Goal: Complete application form

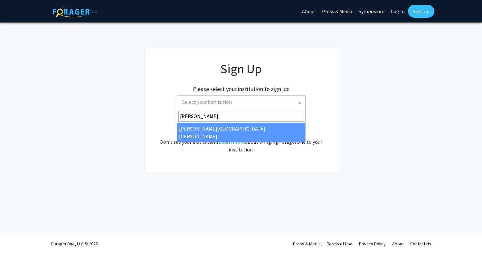
type input "[PERSON_NAME]"
select select "1"
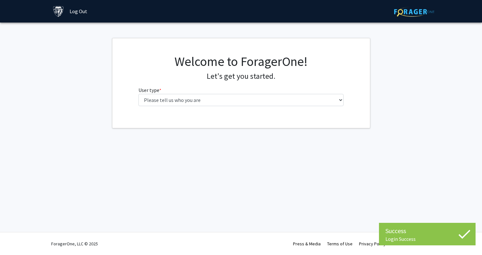
click at [258, 106] on div "Welcome to ForagerOne! Let's get you started. User type * required Please tell …" at bounding box center [241, 83] width 215 height 58
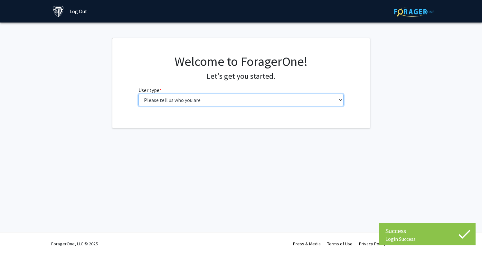
select select "2: masters"
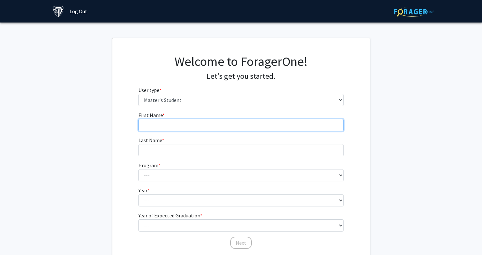
click at [252, 125] on input "First Name * required" at bounding box center [240, 125] width 205 height 12
type input "Xinya"
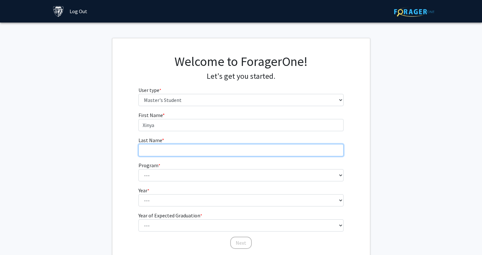
click at [239, 152] on input "Last Name * required" at bounding box center [240, 150] width 205 height 12
type input "A"
type input "Yang"
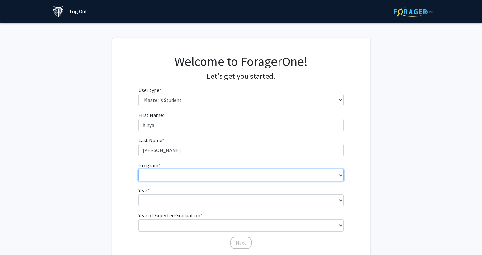
select select "80: 66"
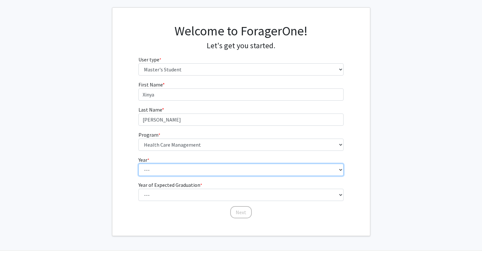
select select "1: first_year"
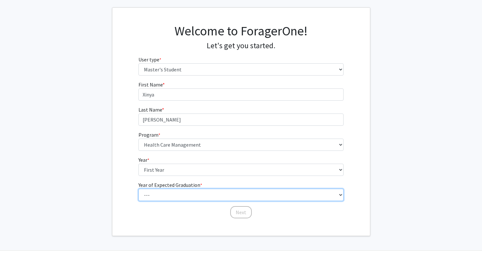
select select "2: 2026"
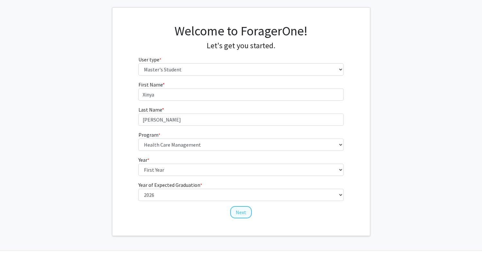
click at [241, 216] on button "Next" at bounding box center [241, 212] width 22 height 12
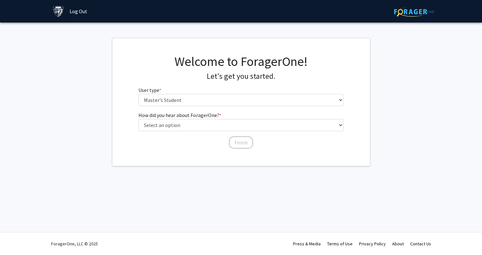
scroll to position [0, 0]
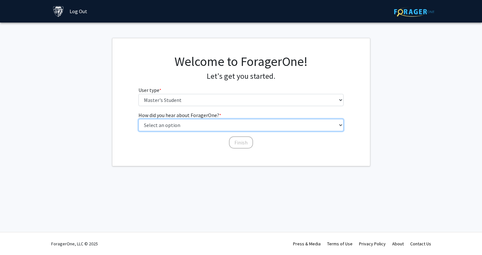
select select "3: university_website"
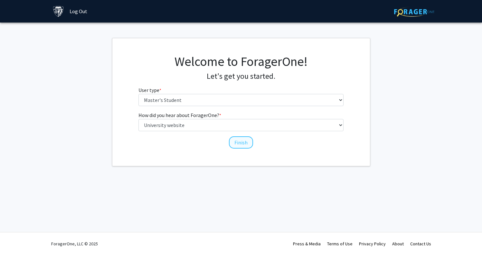
click at [238, 141] on button "Finish" at bounding box center [241, 142] width 24 height 12
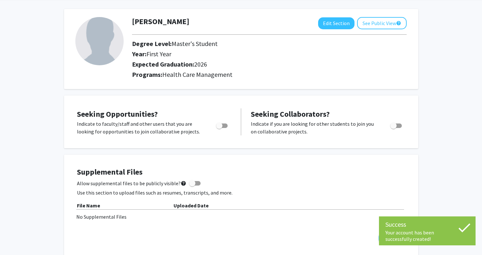
scroll to position [38, 0]
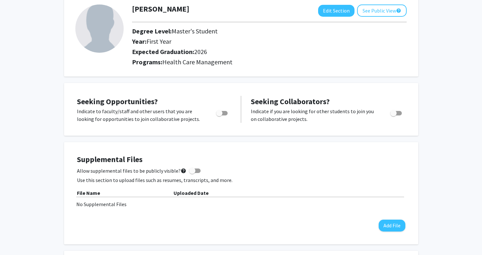
click at [189, 173] on span at bounding box center [192, 171] width 6 height 6
click at [192, 173] on input "Allow supplemental files to be publicly visible? help" at bounding box center [192, 173] width 0 height 0
click at [189, 174] on label "Allow supplemental files to be publicly visible? help" at bounding box center [139, 171] width 124 height 8
click at [192, 173] on input "Allow supplemental files to be publicly visible? help" at bounding box center [192, 173] width 0 height 0
checkbox input "false"
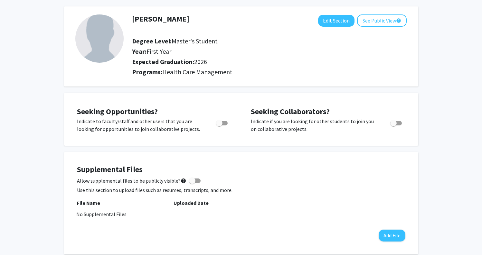
scroll to position [40, 0]
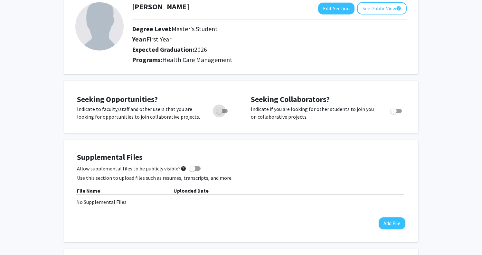
click at [216, 114] on span "Toggle" at bounding box center [219, 111] width 6 height 6
click at [219, 114] on input "Are you actively seeking opportunities?" at bounding box center [219, 113] width 0 height 0
checkbox input "true"
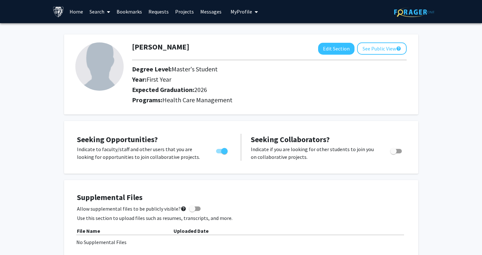
scroll to position [0, 0]
